Goal: Download file/media

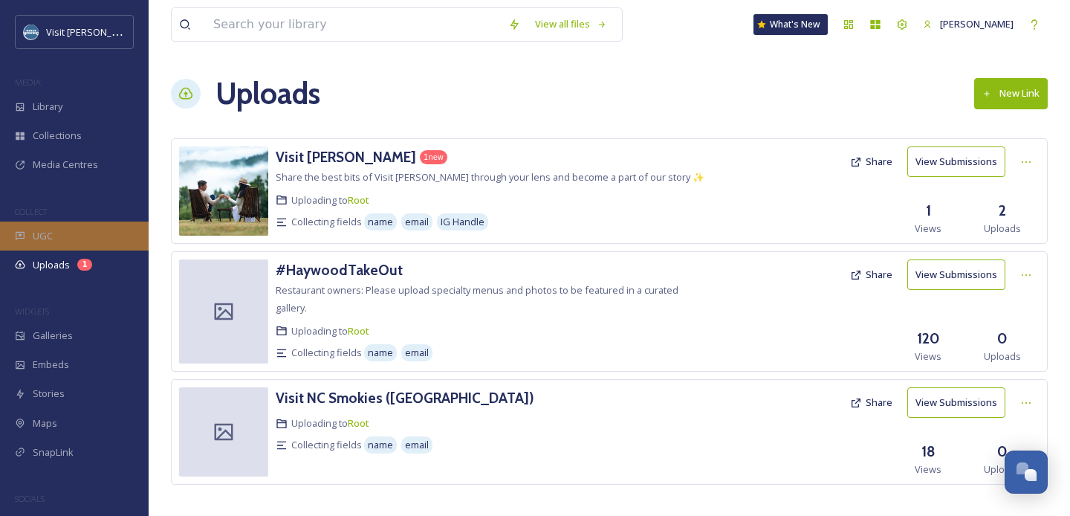
click at [54, 223] on div "UGC" at bounding box center [74, 235] width 149 height 29
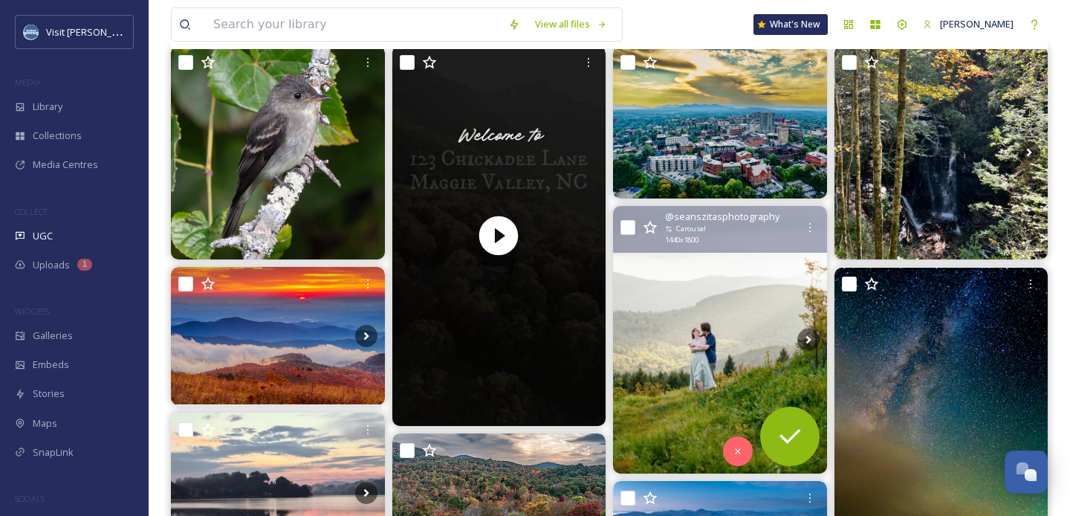
scroll to position [261, 0]
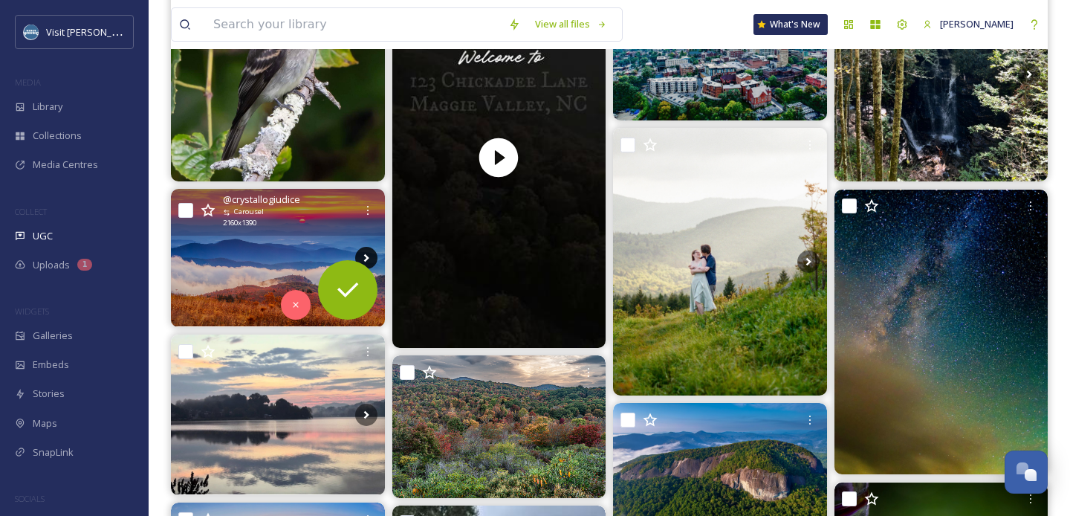
click at [365, 256] on icon at bounding box center [365, 258] width 5 height 8
click at [368, 253] on icon at bounding box center [366, 258] width 22 height 22
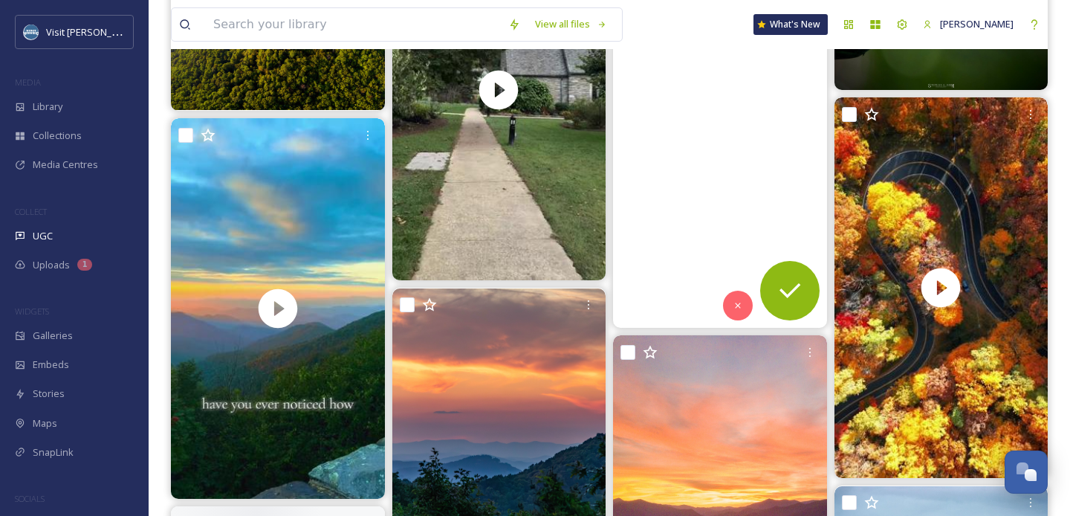
scroll to position [895, 0]
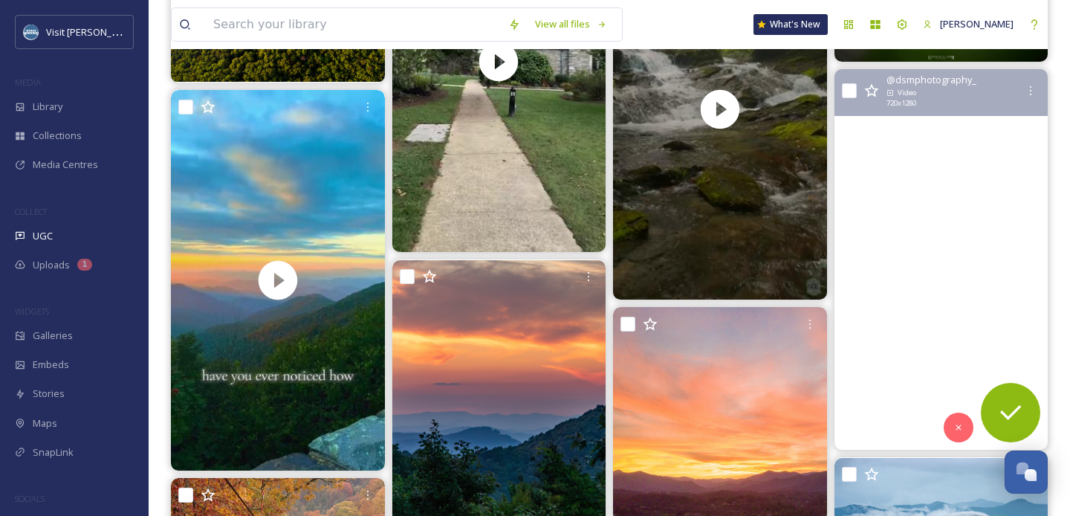
click at [959, 182] on video "Happy First Day of Fall!\a.\a.\a.\a#northcarolina #onlyinnorthcarolina #discove…" at bounding box center [941, 259] width 214 height 380
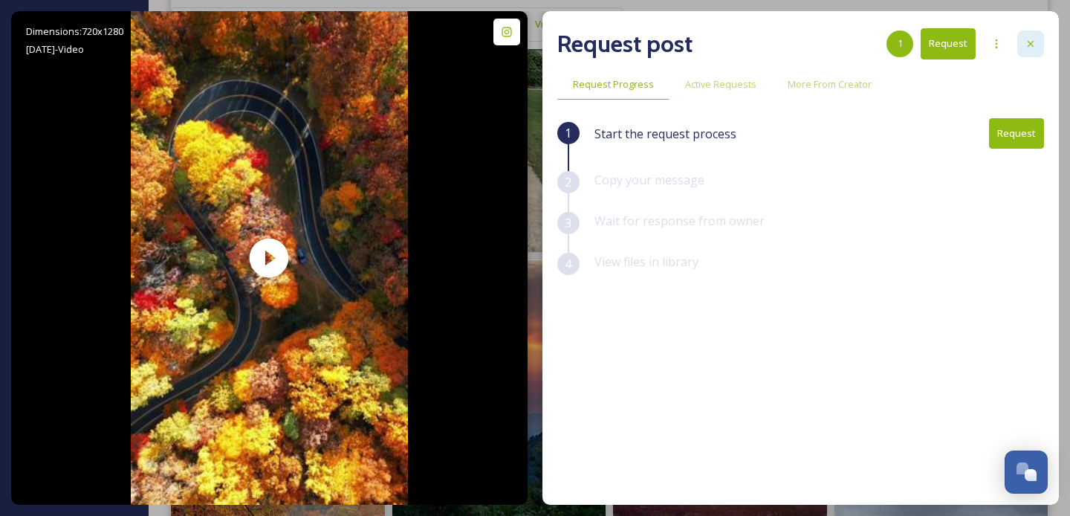
click at [1033, 43] on icon at bounding box center [1031, 44] width 12 height 12
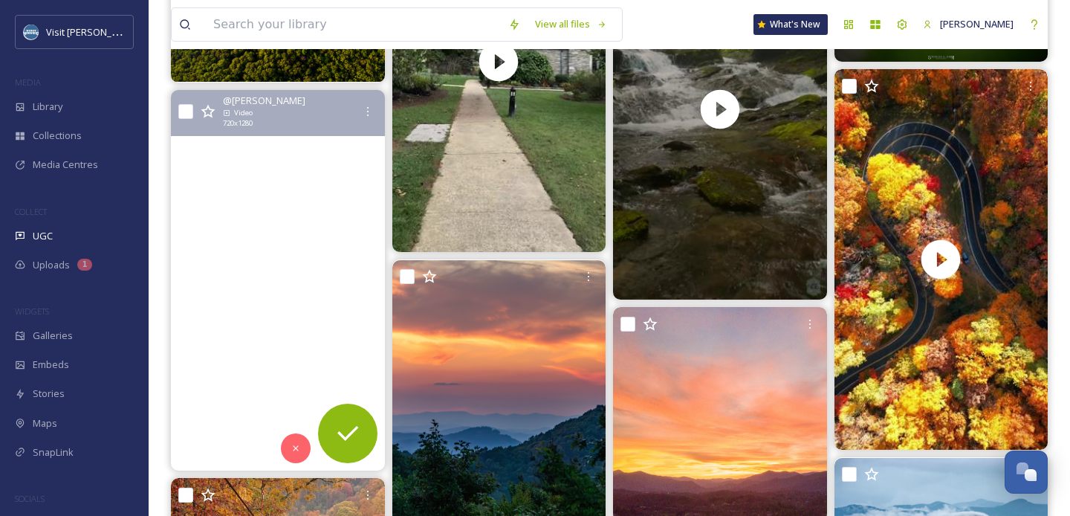
click at [257, 171] on video "Don’t miss it." at bounding box center [278, 280] width 214 height 380
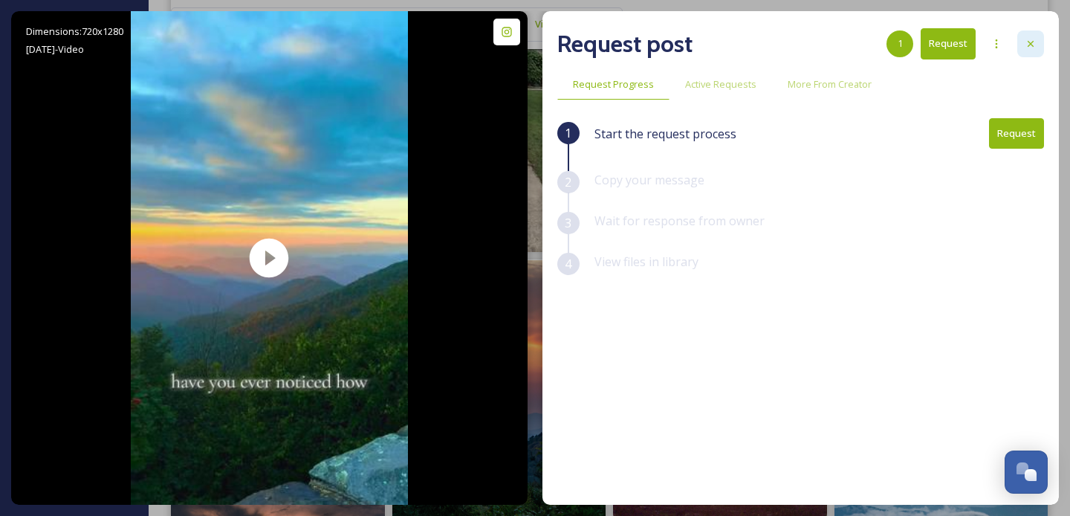
click at [1027, 48] on icon at bounding box center [1031, 44] width 12 height 12
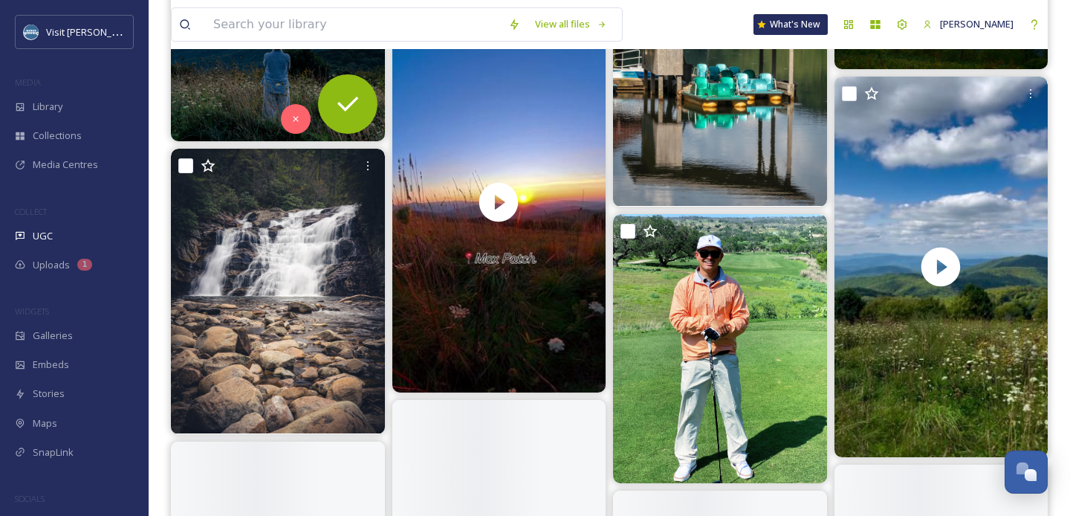
scroll to position [8732, 0]
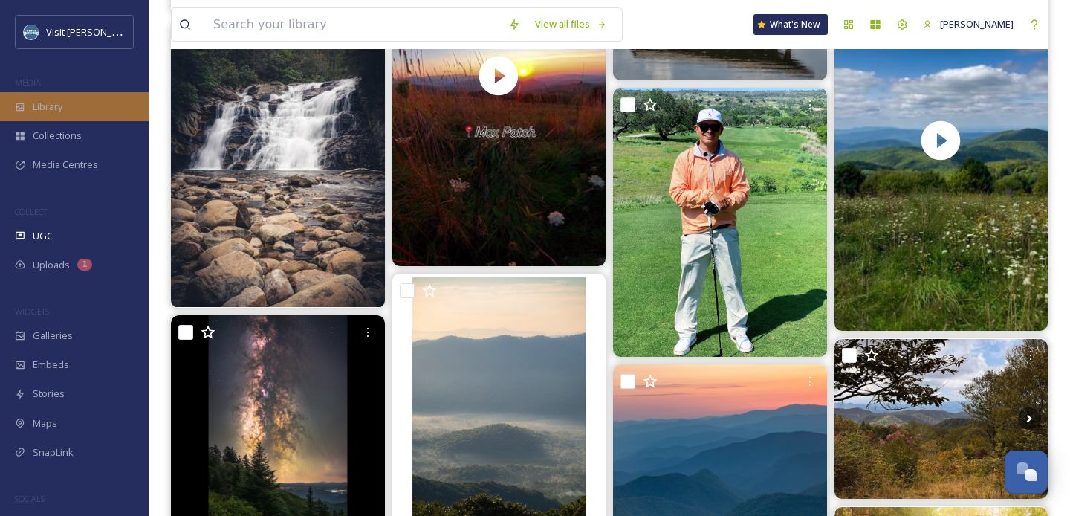
click at [51, 103] on span "Library" at bounding box center [48, 107] width 30 height 14
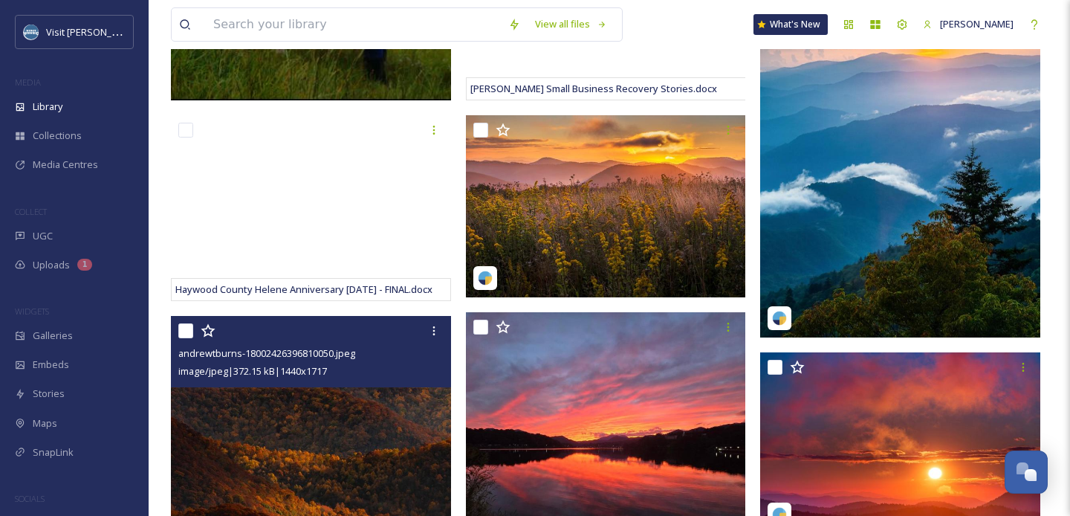
scroll to position [886, 0]
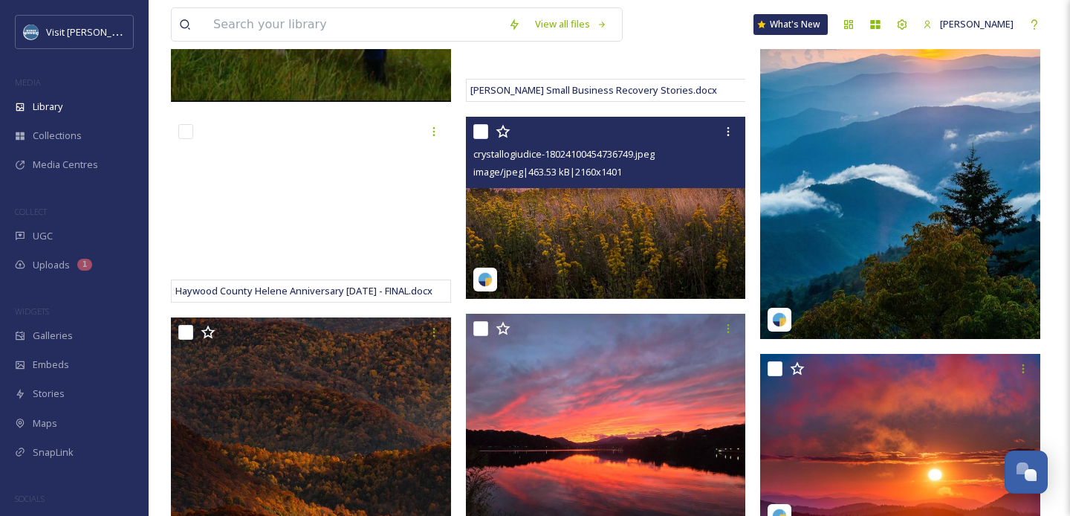
click at [625, 207] on img at bounding box center [606, 208] width 280 height 182
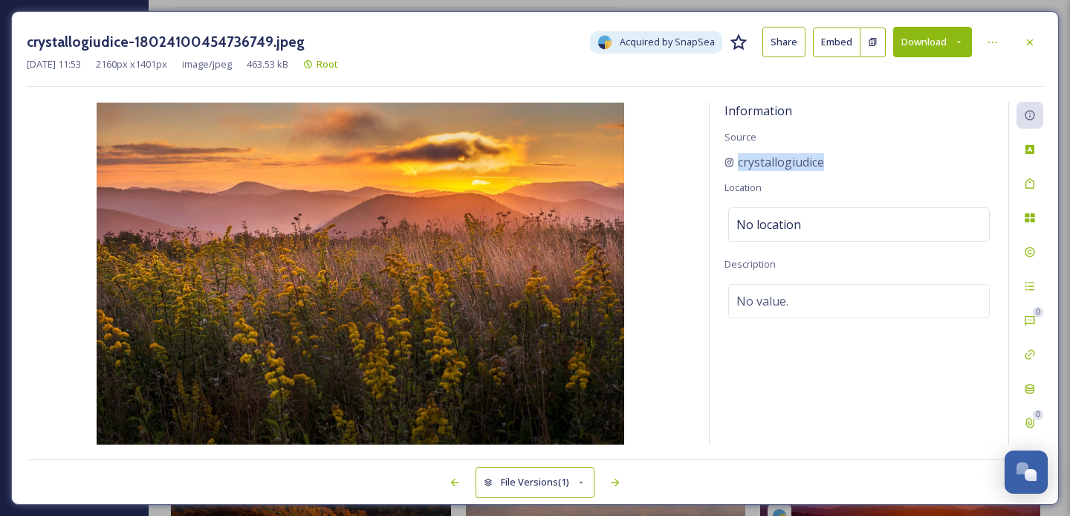
drag, startPoint x: 867, startPoint y: 161, endPoint x: 707, endPoint y: 160, distance: 160.5
click at [707, 160] on div "Information Source crystallogiudice Location No location Description No value. …" at bounding box center [535, 273] width 1016 height 343
copy span "crystallogiudice"
click at [926, 46] on button "Download" at bounding box center [932, 42] width 79 height 30
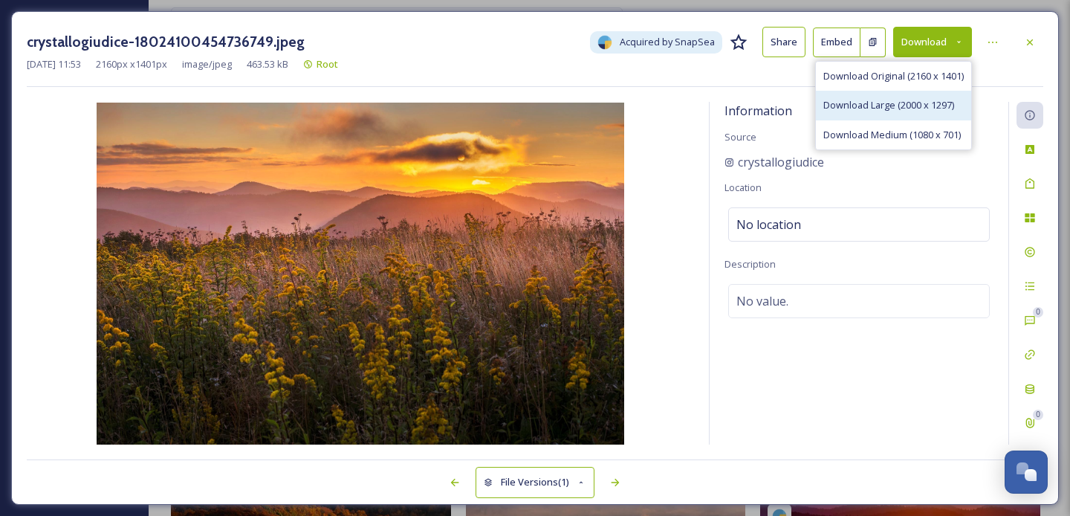
click at [901, 111] on span "Download Large (2000 x 1297)" at bounding box center [888, 105] width 131 height 14
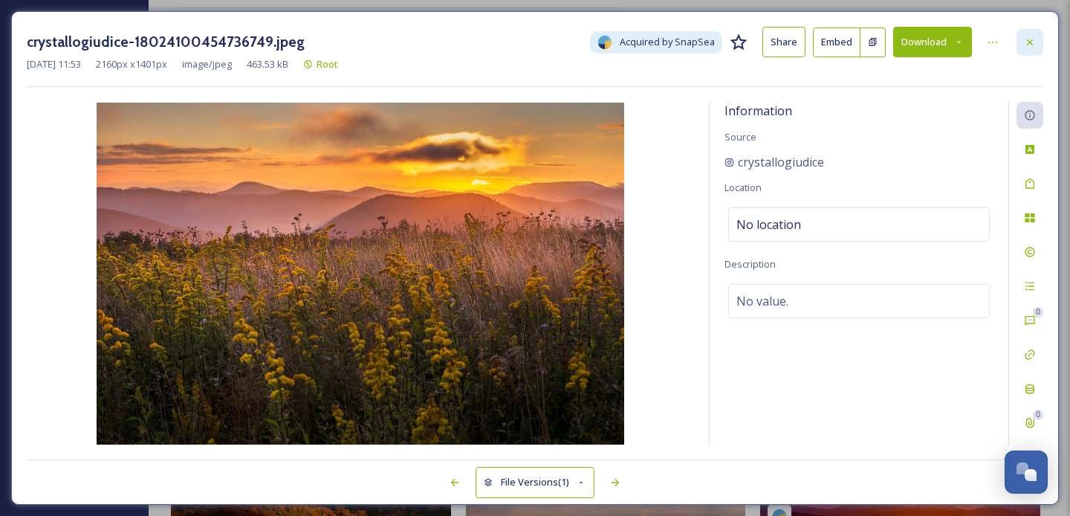
click at [1028, 37] on icon at bounding box center [1030, 42] width 12 height 12
